Goal: Task Accomplishment & Management: Manage account settings

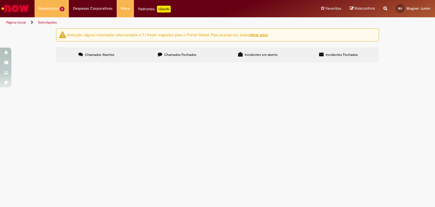
click at [0, 0] on span "Laudo de Inspeção de Linha de Vida" at bounding box center [0, 0] width 0 height 0
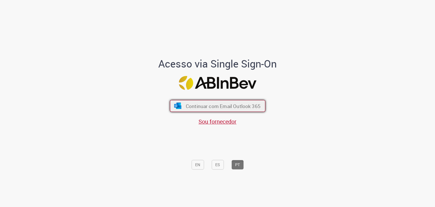
click at [191, 109] on span "Continuar com Email Outlook 365" at bounding box center [223, 106] width 75 height 7
click at [203, 110] on button "Continuar com Email Outlook 365" at bounding box center [217, 106] width 95 height 12
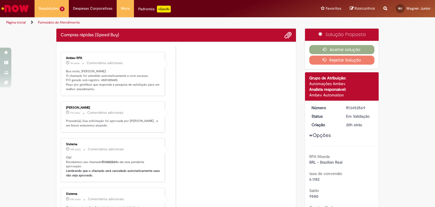
click at [101, 79] on p "Boa noite, [PERSON_NAME]! O chamado foi atendido automaticamente e com sucesso.…" at bounding box center [113, 80] width 94 height 22
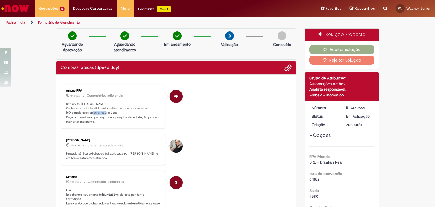
copy p "4501380685"
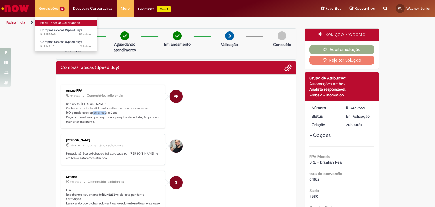
click at [56, 25] on link "Exibir Todas as Solicitações" at bounding box center [66, 23] width 62 height 6
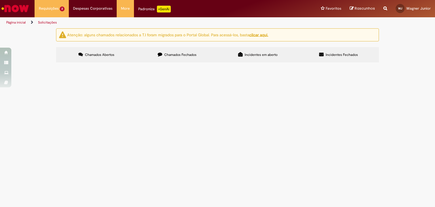
click at [194, 52] on label "Chamados Fechados" at bounding box center [177, 54] width 81 height 15
click at [0, 0] on span "Manutenção Preventiva da Câmara Fria CDD Nova Friburgo" at bounding box center [0, 0] width 0 height 0
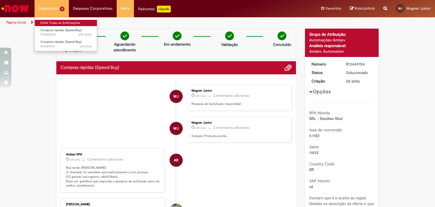
click at [49, 23] on link "Exibir Todas as Solicitações" at bounding box center [66, 23] width 62 height 6
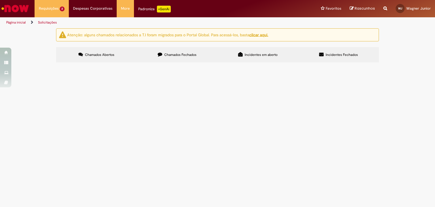
click at [0, 0] on span "Laudo de Inspeção de Linha de Vida" at bounding box center [0, 0] width 0 height 0
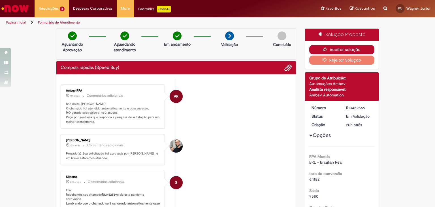
click at [333, 45] on button "Aceitar solução" at bounding box center [341, 49] width 65 height 9
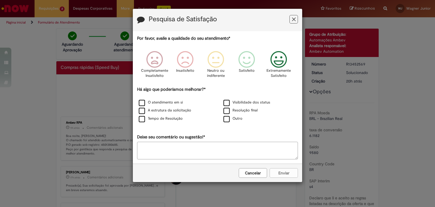
click at [286, 54] on icon "Feedback" at bounding box center [278, 59] width 21 height 17
click at [180, 102] on label "O atendimento em si" at bounding box center [161, 102] width 44 height 5
click at [174, 111] on label "A estrutura da solicitação" at bounding box center [165, 110] width 52 height 5
click at [173, 118] on label "Tempo de Resolução" at bounding box center [161, 118] width 44 height 5
click at [220, 101] on div "Visibilidade dos status" at bounding box center [260, 102] width 84 height 7
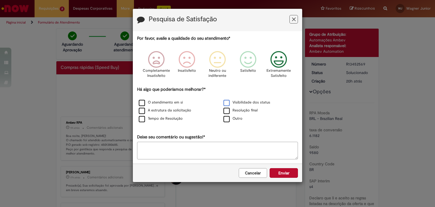
click at [226, 103] on label "Visibilidade dos status" at bounding box center [247, 102] width 47 height 5
click at [227, 111] on label "Resolução final" at bounding box center [241, 110] width 34 height 5
click at [275, 171] on button "Enviar" at bounding box center [284, 173] width 28 height 10
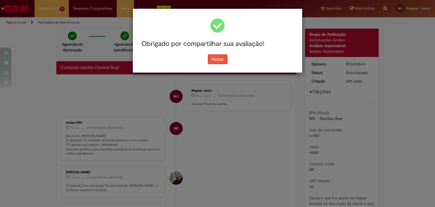
click at [219, 58] on button "Fechar" at bounding box center [218, 59] width 20 height 10
